Goal: Check status: Check status

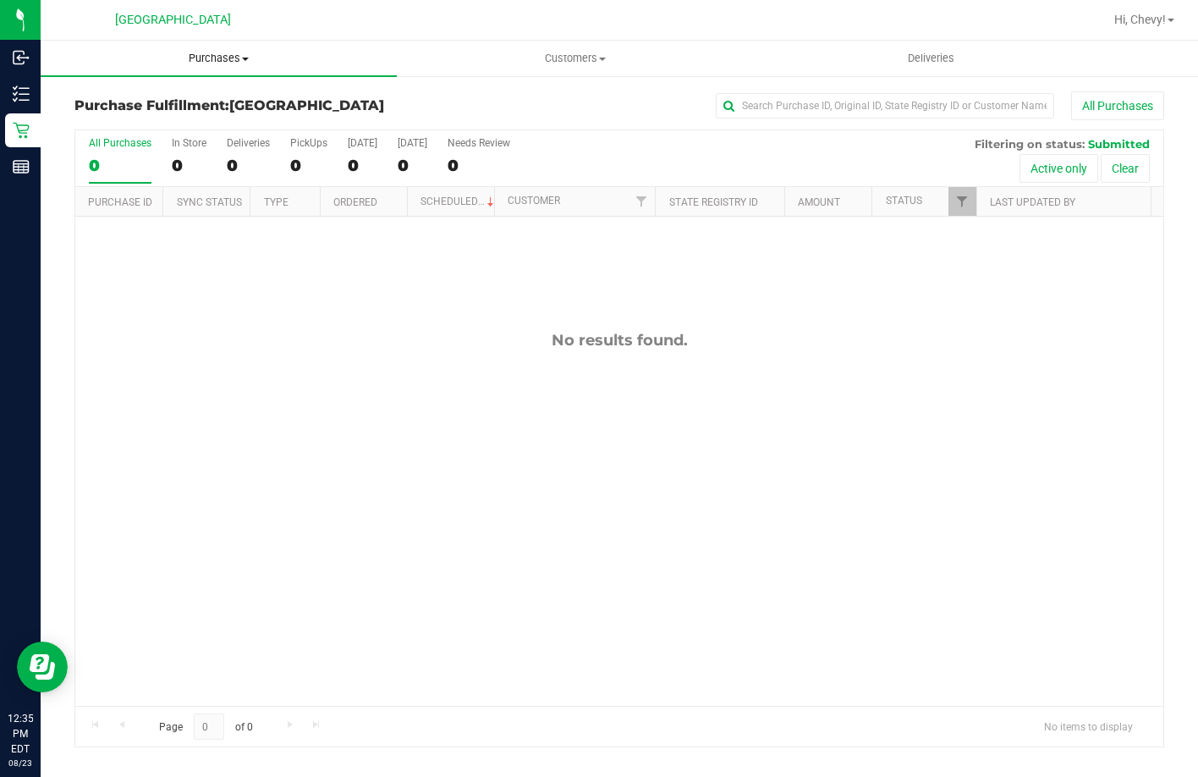
click at [236, 57] on span "Purchases" at bounding box center [219, 58] width 356 height 15
click at [232, 120] on li "Fulfillment" at bounding box center [219, 123] width 356 height 20
click at [181, 63] on span "Purchases" at bounding box center [171, 58] width 261 height 15
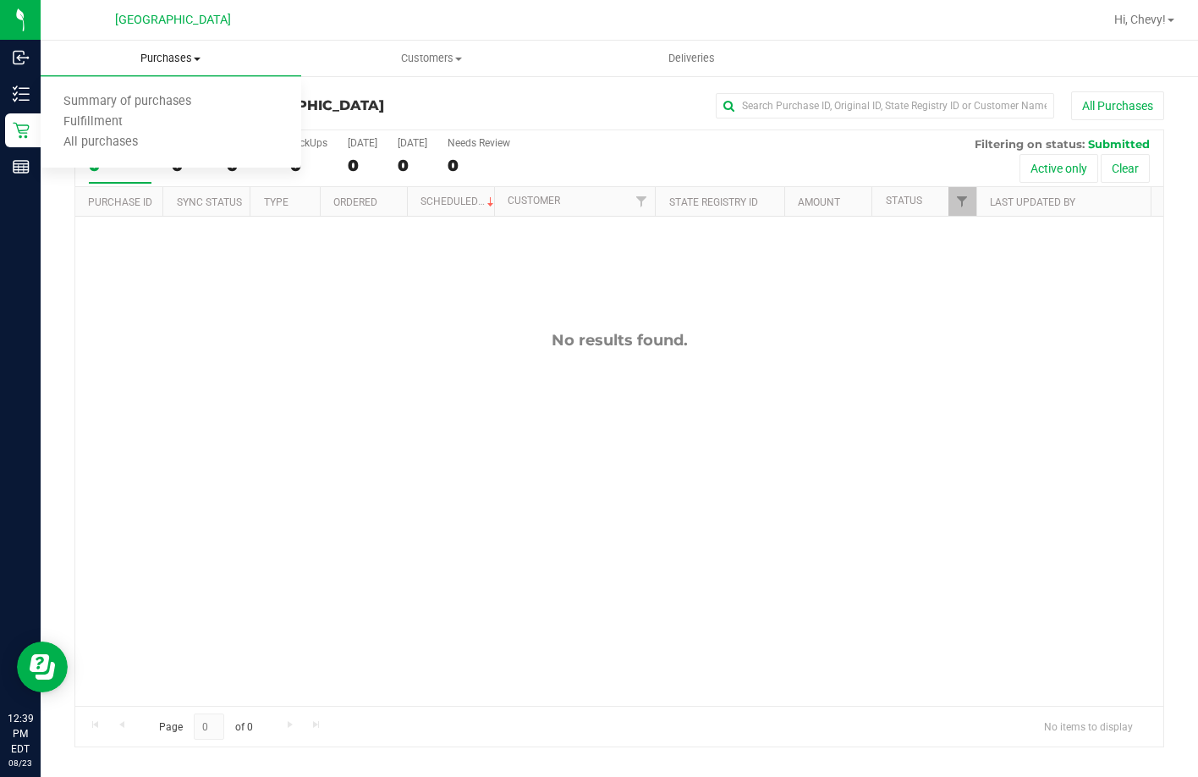
click at [100, 124] on span "Fulfillment" at bounding box center [93, 122] width 105 height 14
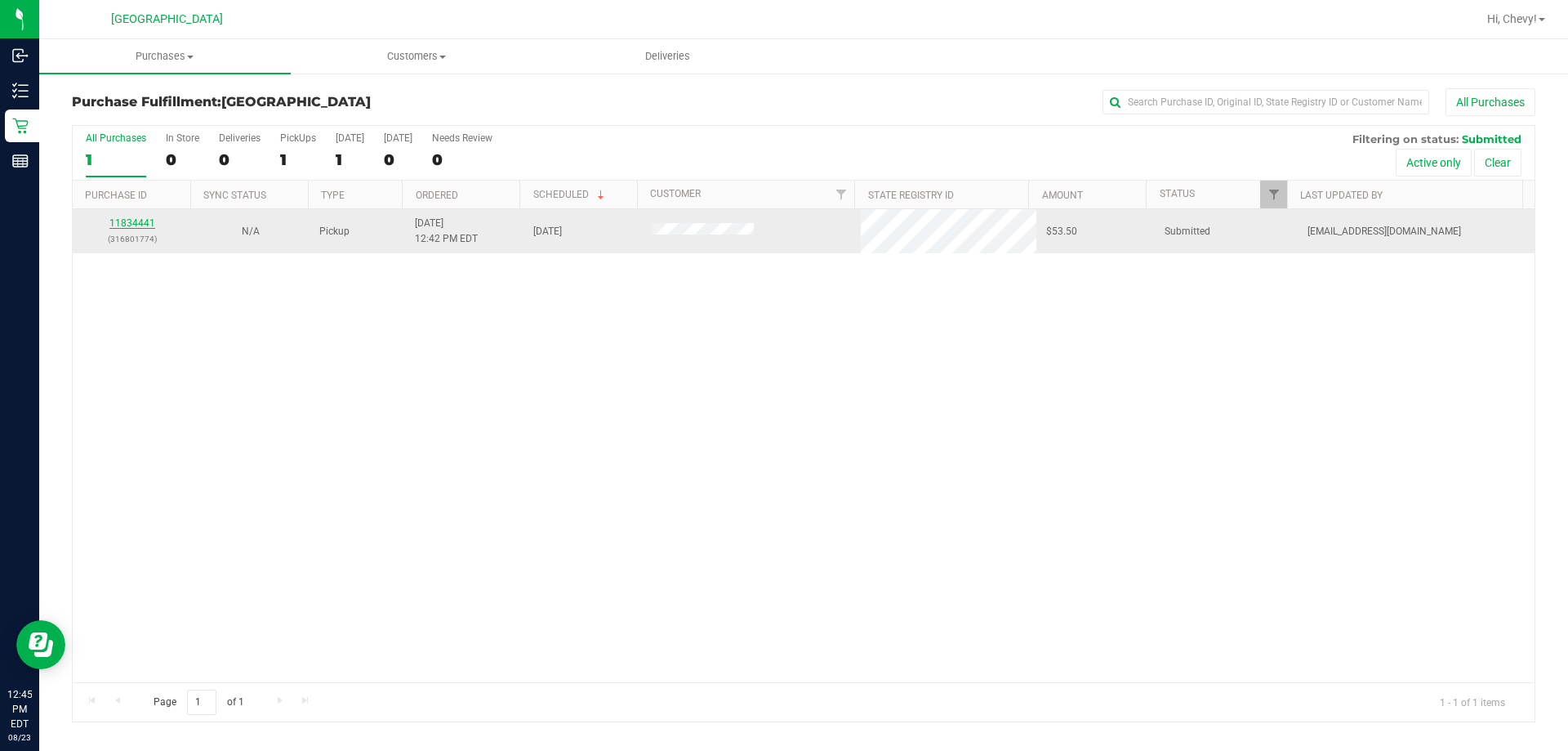
click at [123, 221] on link "11834441" at bounding box center [131, 223] width 45 height 12
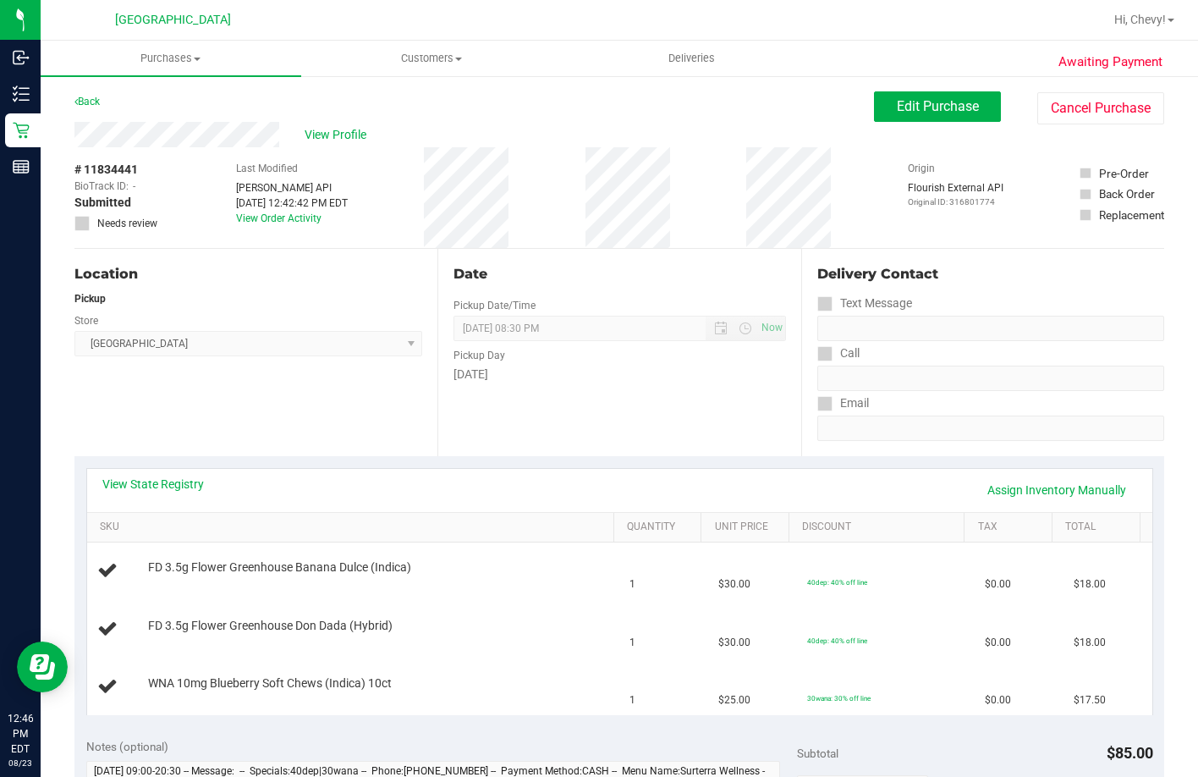
click at [286, 249] on div "Location Pickup Store Palm Coast WC Select Store Bonita Springs WC Boynton Beac…" at bounding box center [255, 352] width 363 height 207
click at [559, 211] on div "# 11834441 BioTrack ID: - Submitted Needs review Last Modified Jane API Aug 23,…" at bounding box center [619, 197] width 1090 height 101
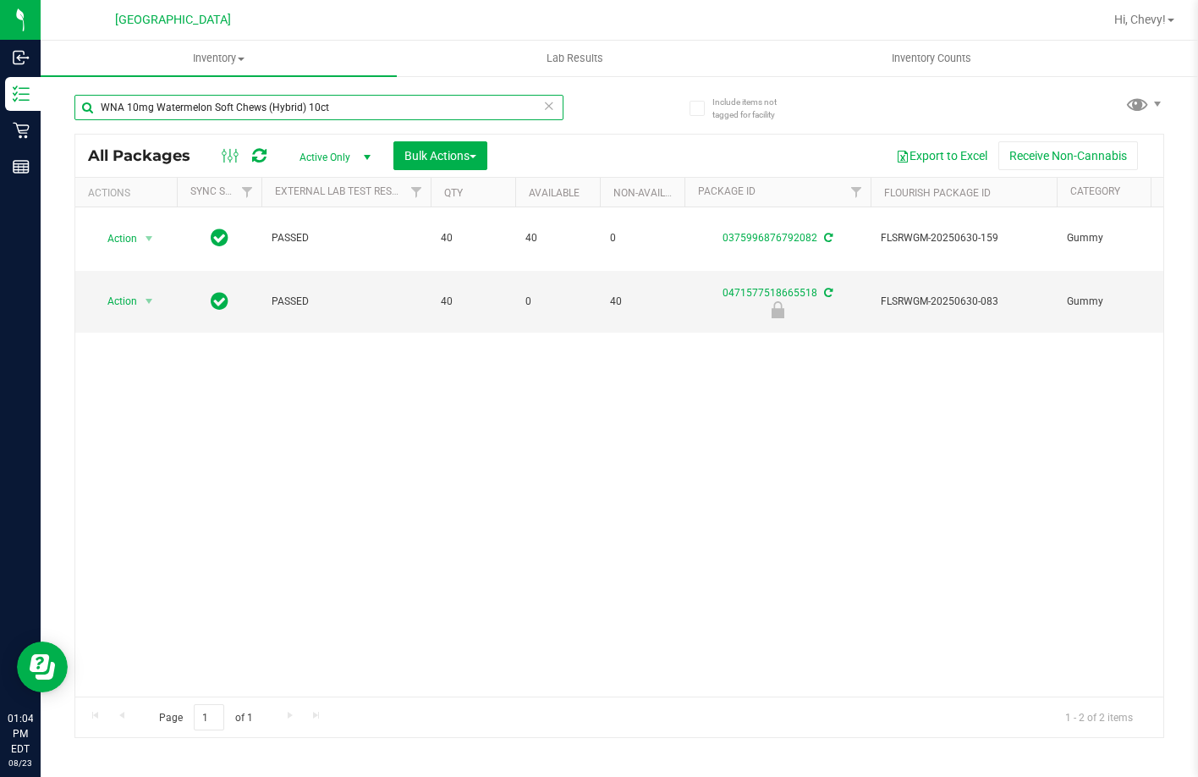
drag, startPoint x: 339, startPoint y: 110, endPoint x: -2, endPoint y: 86, distance: 341.9
click at [0, 86] on html "Inbound Inventory Retail Reports 01:04 PM EDT [DATE] 08/23 Palm Coast WC Hi, Ch…" at bounding box center [599, 388] width 1198 height 777
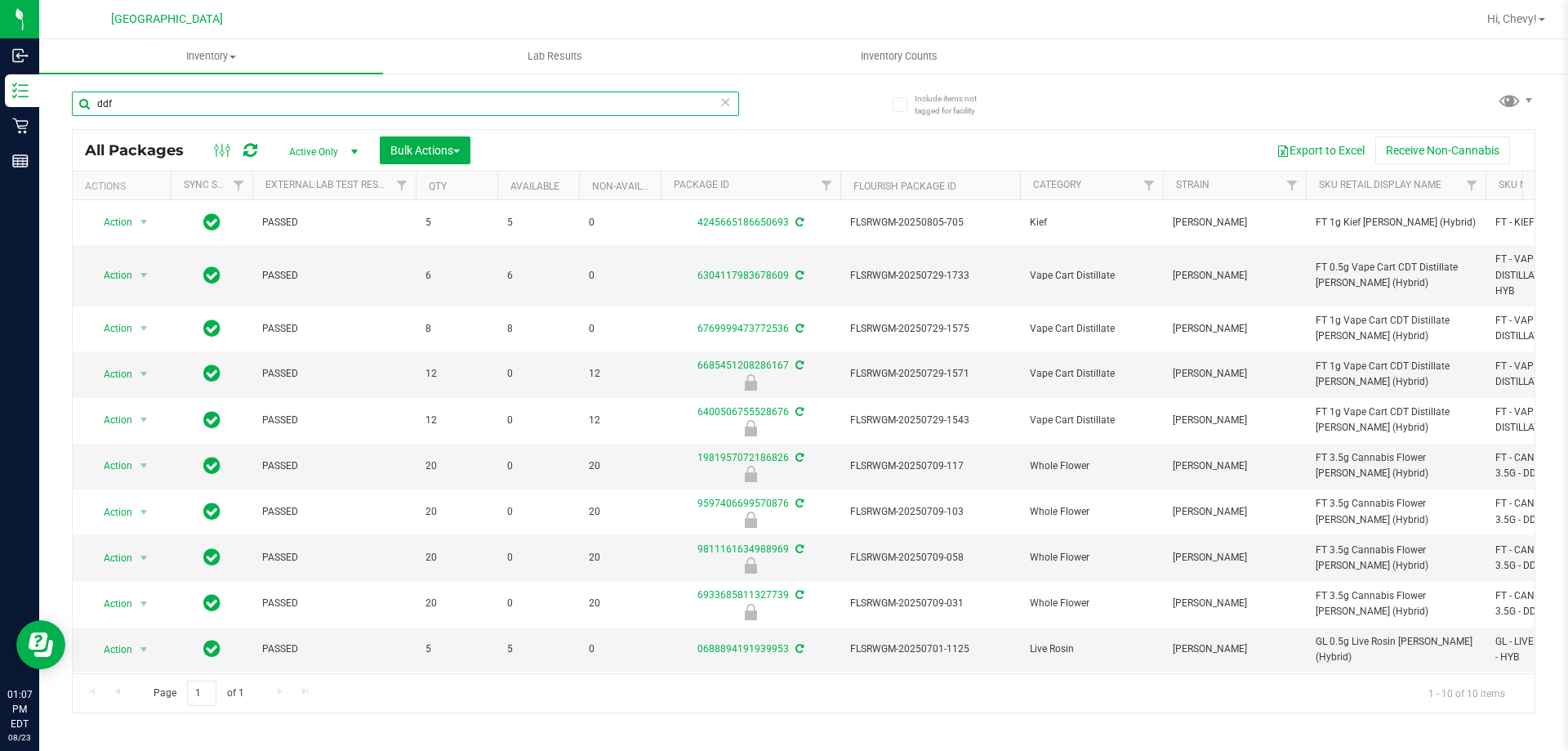
click at [420, 97] on input "ddf" at bounding box center [404, 103] width 667 height 24
type input "d"
type input "b"
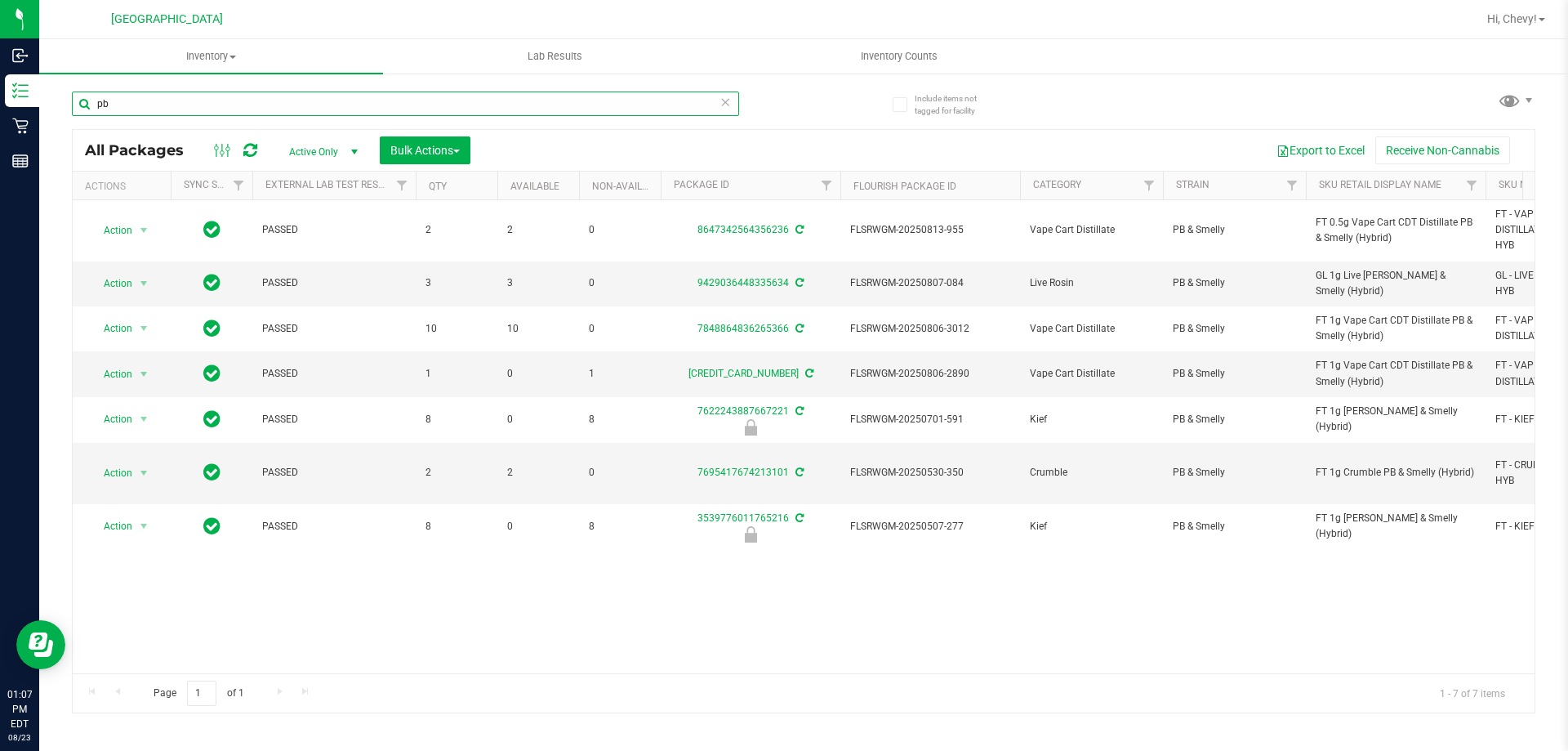
type input "pb"
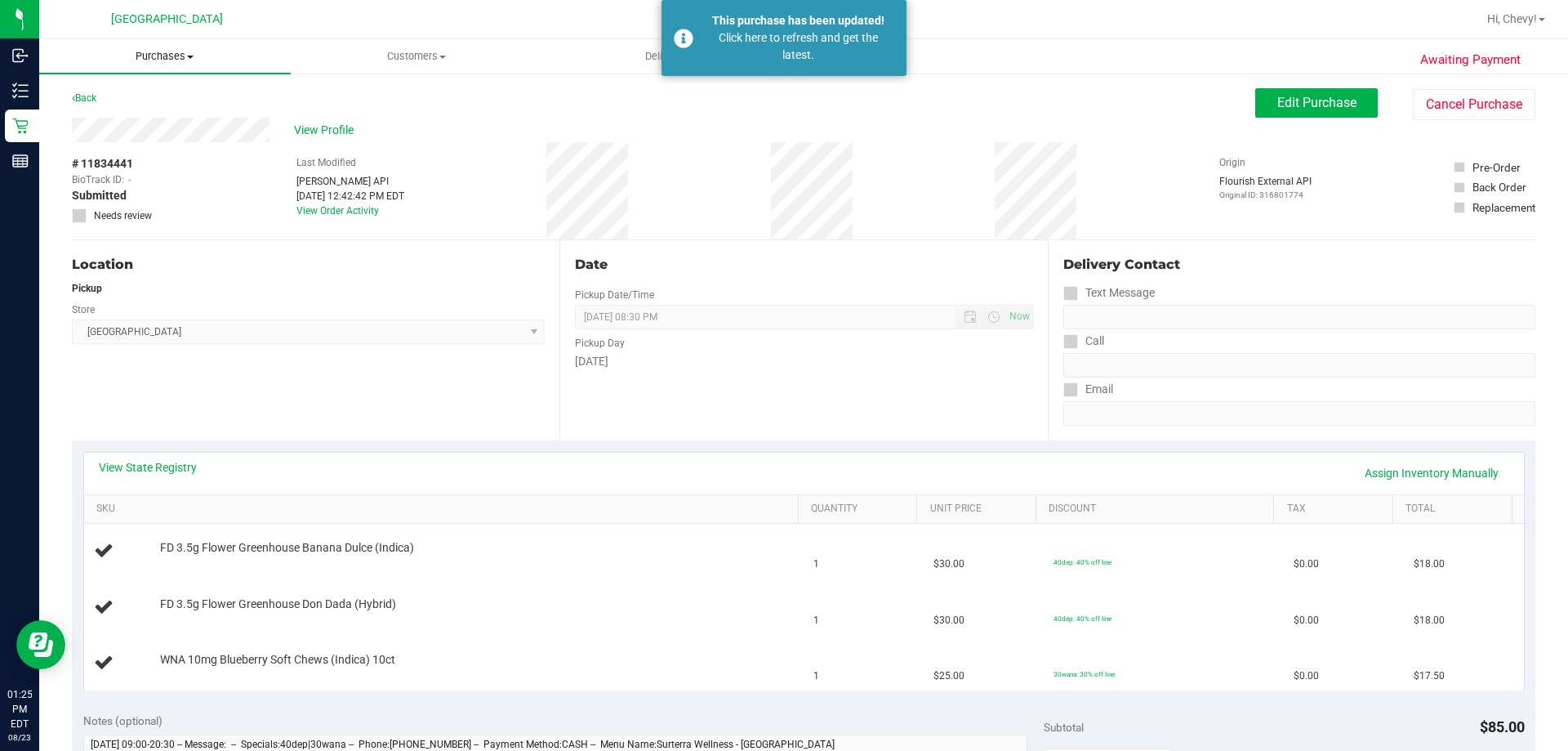
click at [166, 52] on span "Purchases" at bounding box center [165, 56] width 252 height 14
click at [135, 116] on span "Fulfillment" at bounding box center [90, 118] width 101 height 14
